Goal: Navigation & Orientation: Find specific page/section

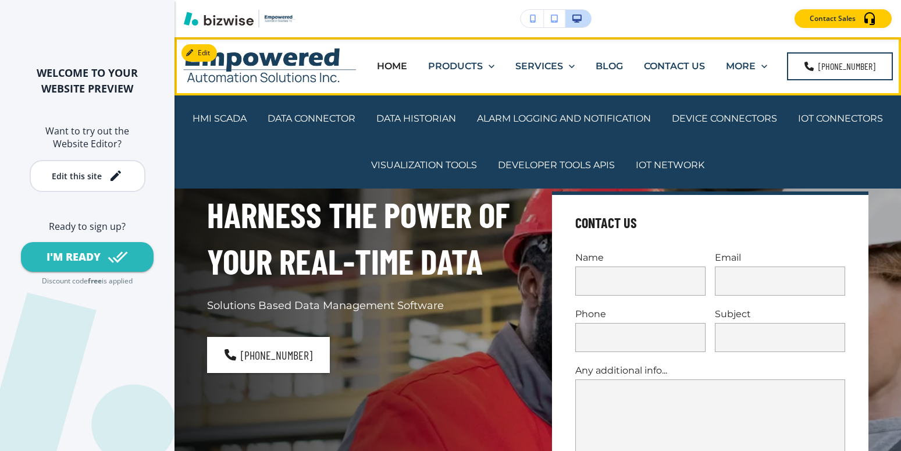
click at [469, 65] on p "PRODUCTS" at bounding box center [455, 65] width 55 height 13
click at [553, 63] on p "SERVICES" at bounding box center [539, 65] width 48 height 13
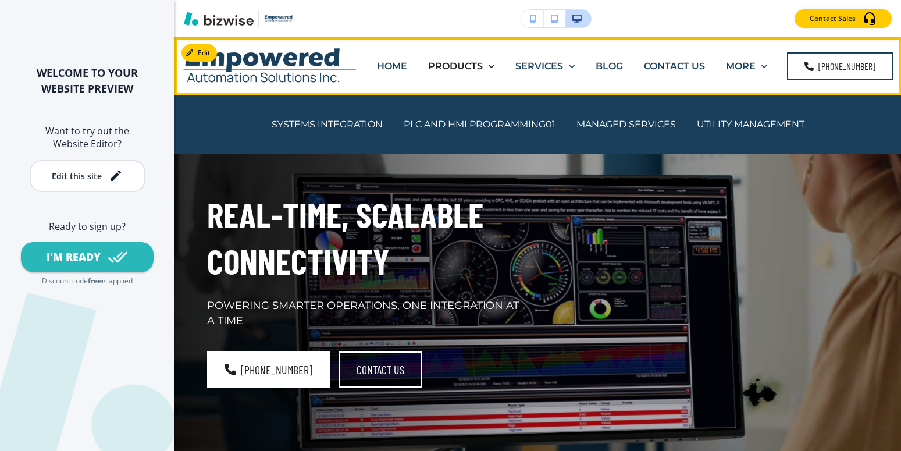
click at [553, 63] on p "SERVICES" at bounding box center [539, 65] width 48 height 13
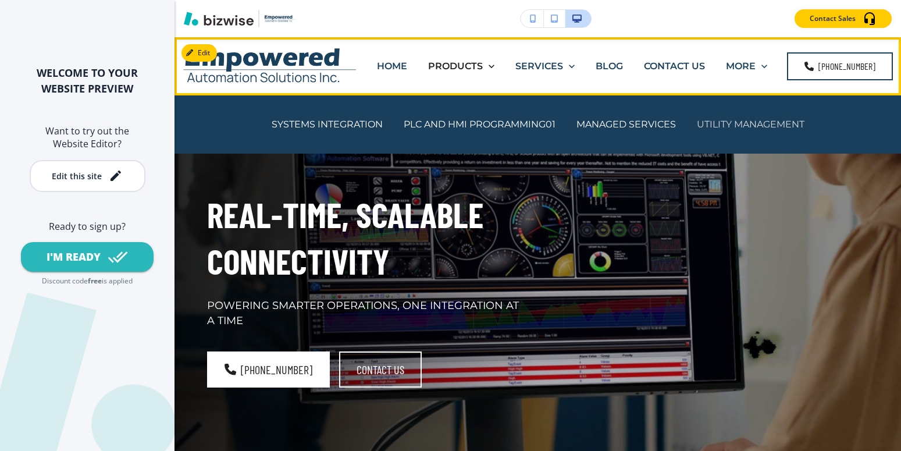
click at [751, 127] on p "UTILITY MANAGEMENT" at bounding box center [751, 123] width 108 height 13
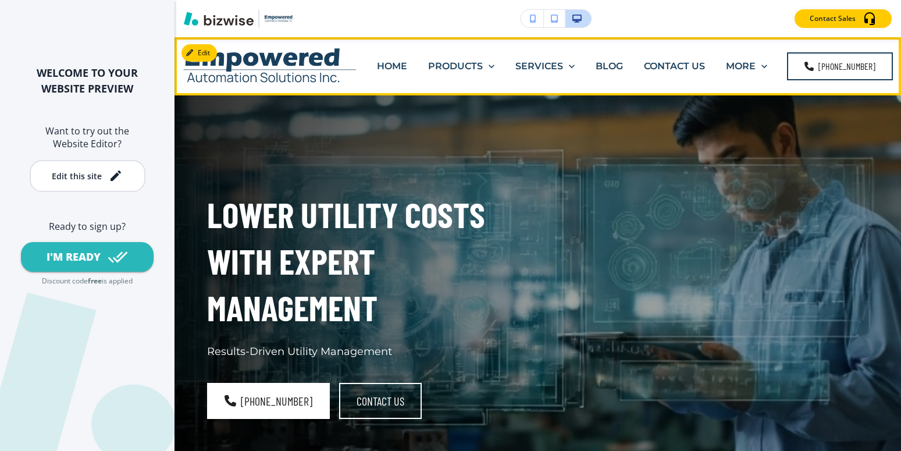
click at [615, 67] on p "BLOG" at bounding box center [609, 65] width 27 height 13
click at [614, 65] on p "BLOG" at bounding box center [609, 65] width 27 height 13
